Goal: Find specific page/section: Find specific page/section

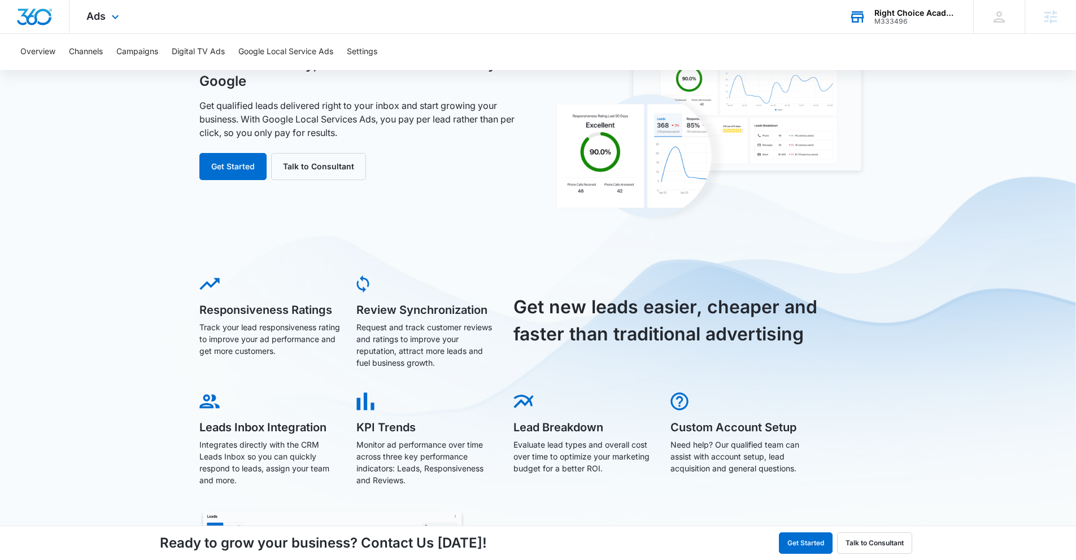
click at [880, 24] on div "M333496" at bounding box center [916, 22] width 82 height 8
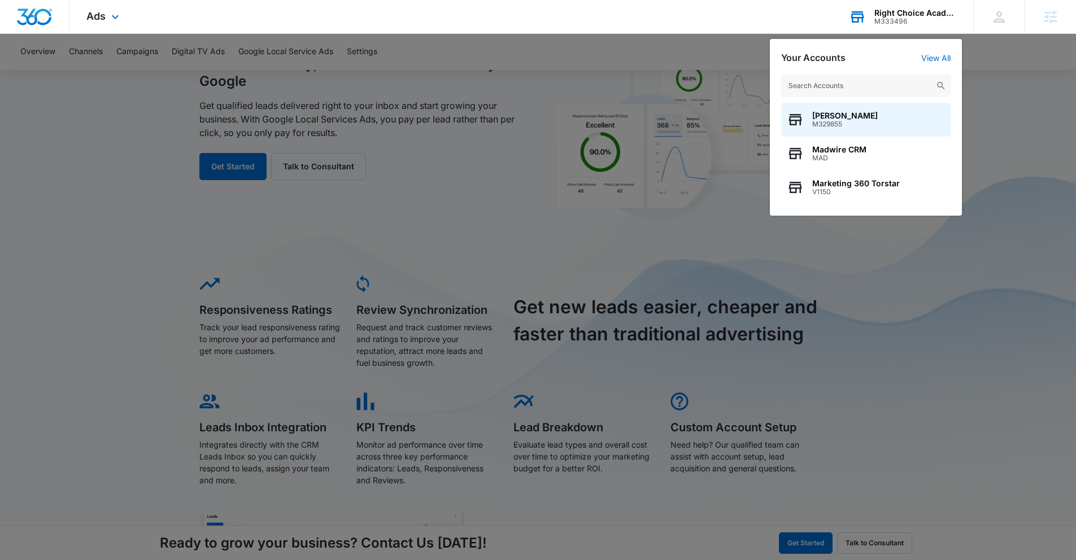
click at [815, 86] on input "text" at bounding box center [866, 86] width 170 height 23
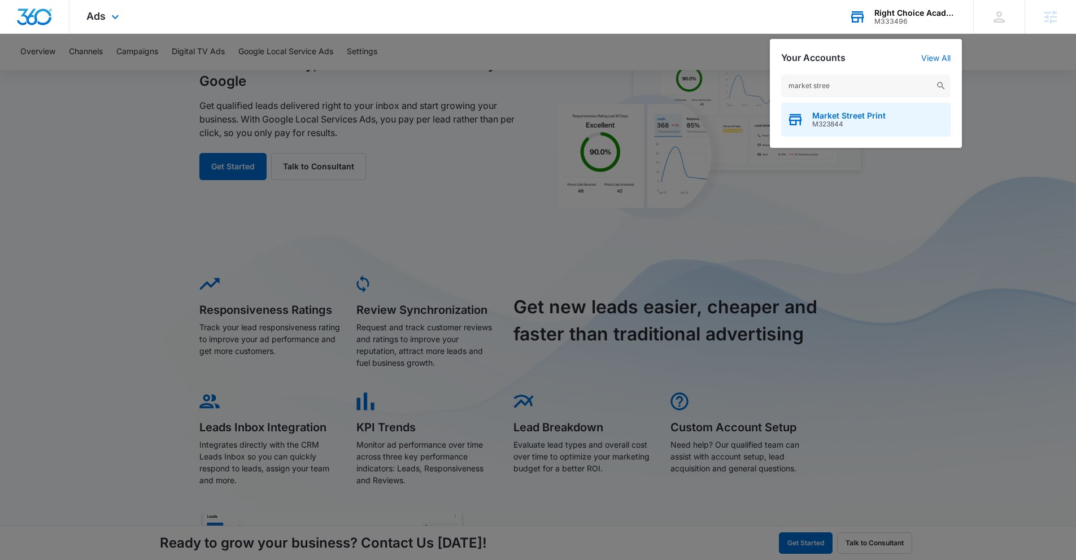
type input "market stree"
click at [871, 132] on div "Market Street Print M323844" at bounding box center [866, 120] width 170 height 34
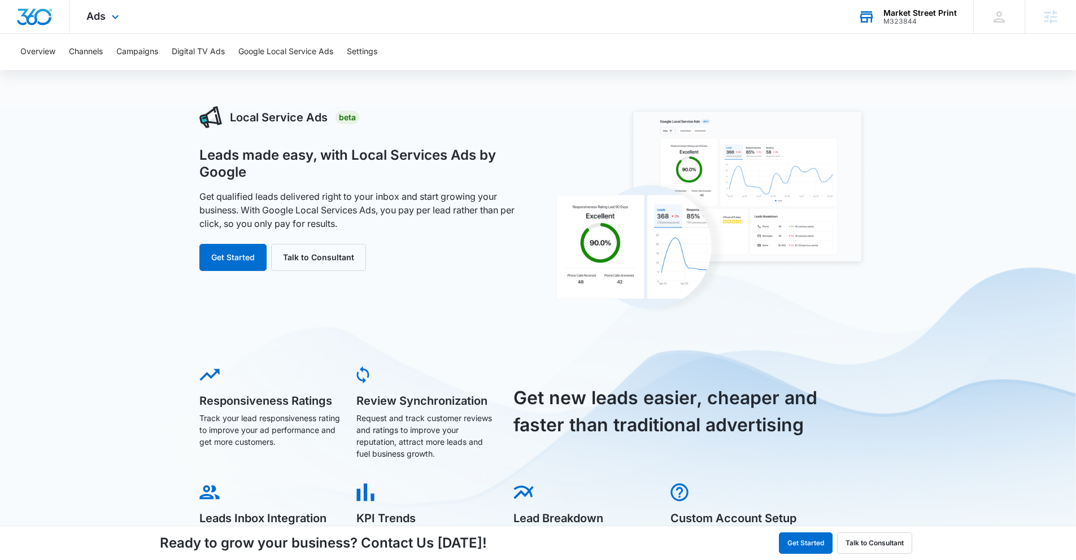
click at [107, 14] on div "Ads Apps Reputation Forms CRM Email Social Payments POS Content Ads Intelligenc…" at bounding box center [103, 16] width 69 height 33
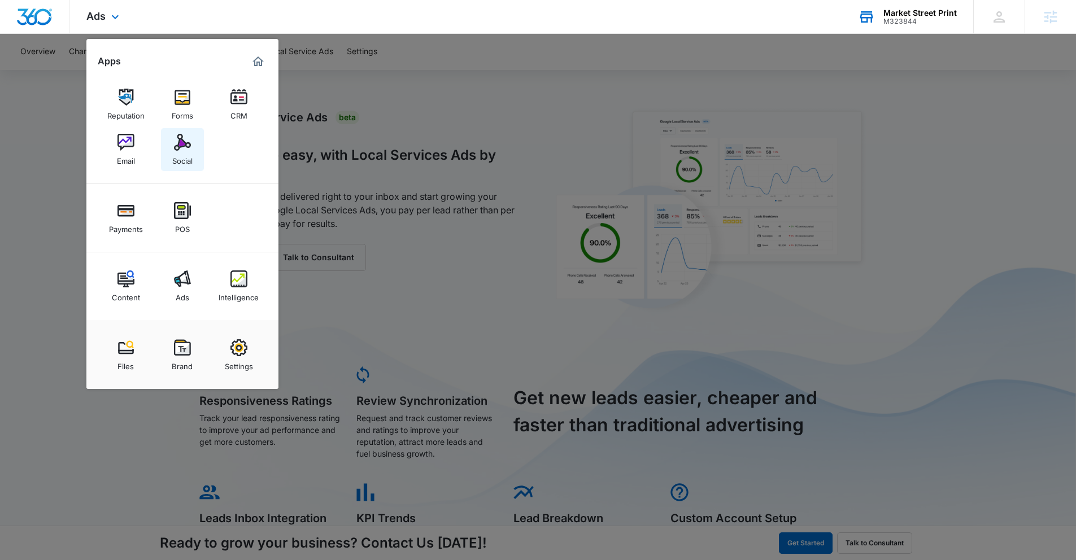
click at [171, 159] on link "Social" at bounding box center [182, 149] width 43 height 43
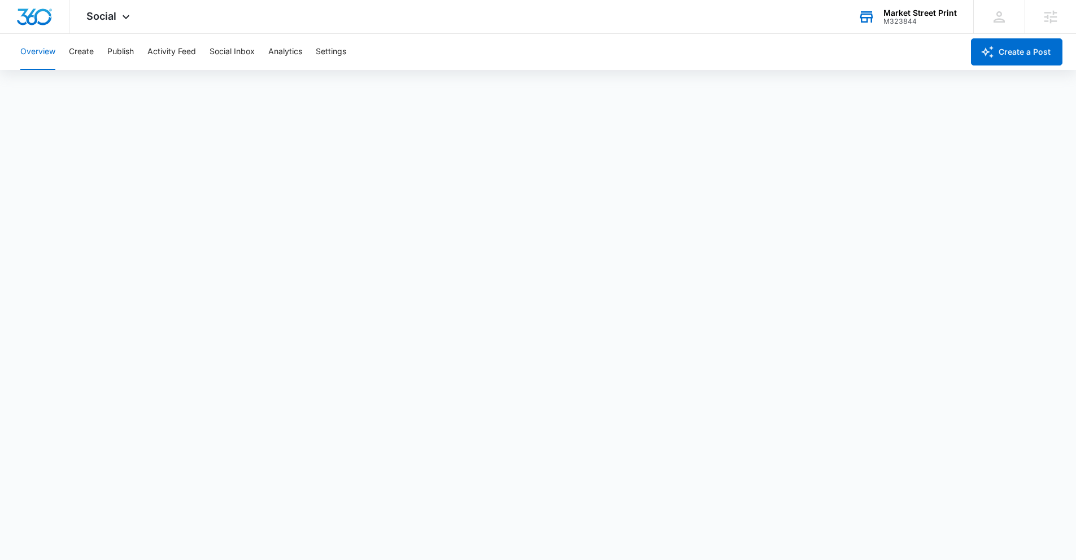
scroll to position [3, 0]
